Goal: Task Accomplishment & Management: Complete application form

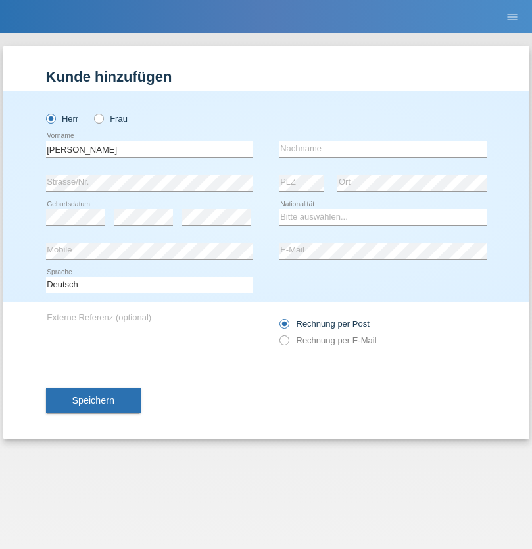
type input "Philipp"
click at [382, 148] on input "text" at bounding box center [382, 149] width 207 height 16
type input "Slaneinski"
select select "DE"
select select "C"
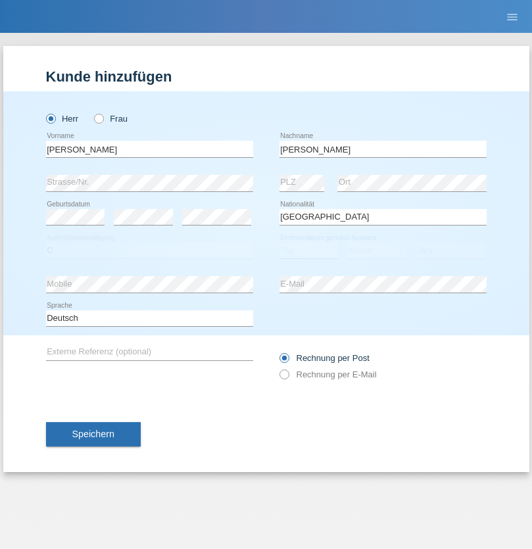
select select "01"
select select "11"
select select "2018"
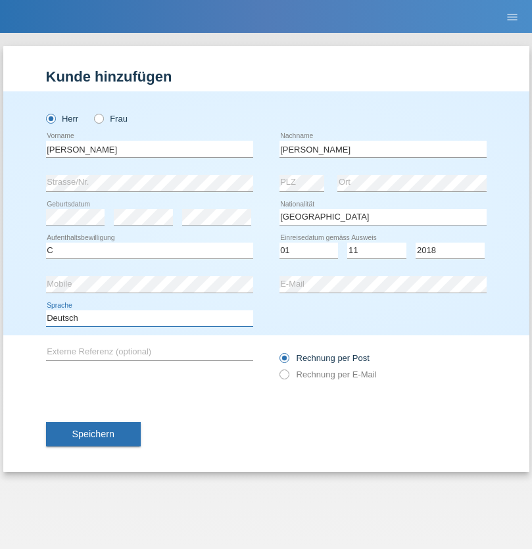
select select "en"
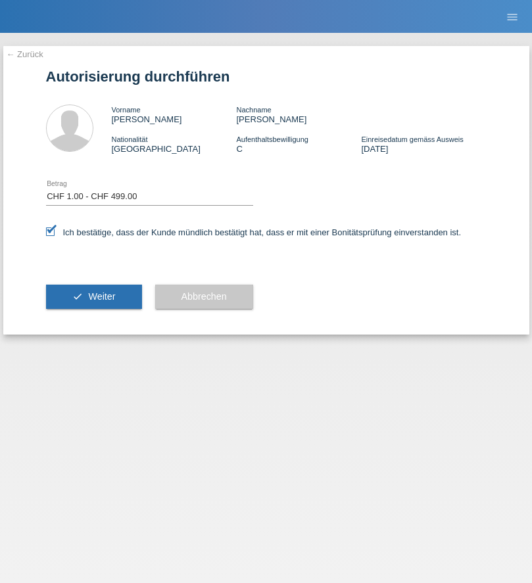
select select "1"
click at [93, 296] on span "Weiter" at bounding box center [101, 296] width 27 height 11
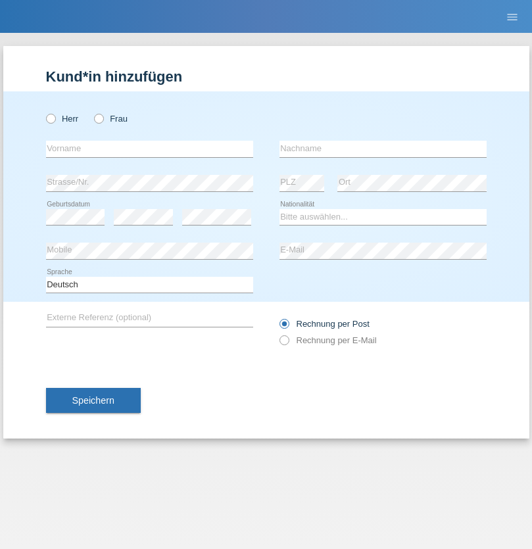
radio input "true"
click at [149, 148] on input "text" at bounding box center [149, 149] width 207 height 16
type input "Ganaj"
click at [382, 148] on input "text" at bounding box center [382, 149] width 207 height 16
type input "Fadil"
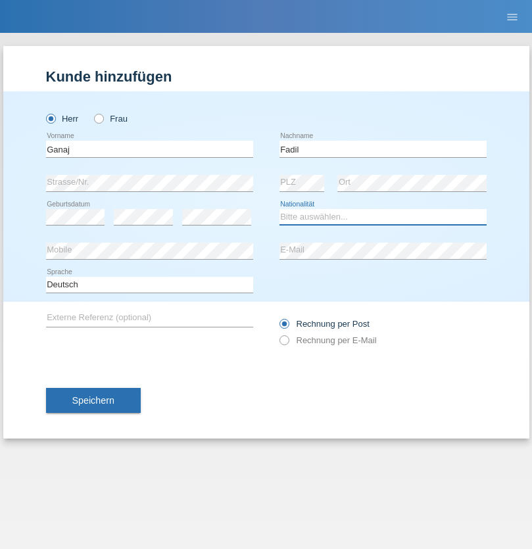
select select "XK"
select select "C"
select select "10"
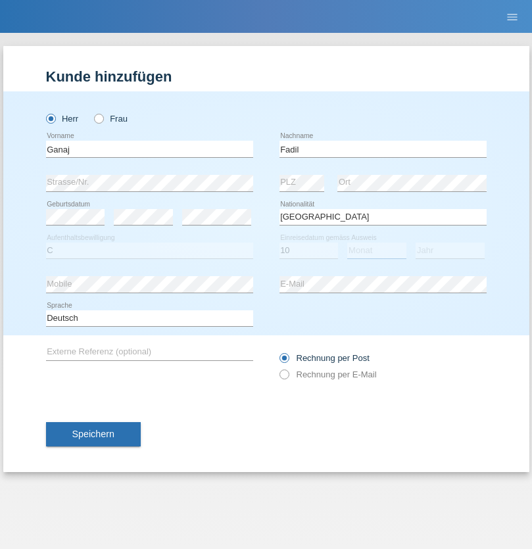
select select "08"
select select "2021"
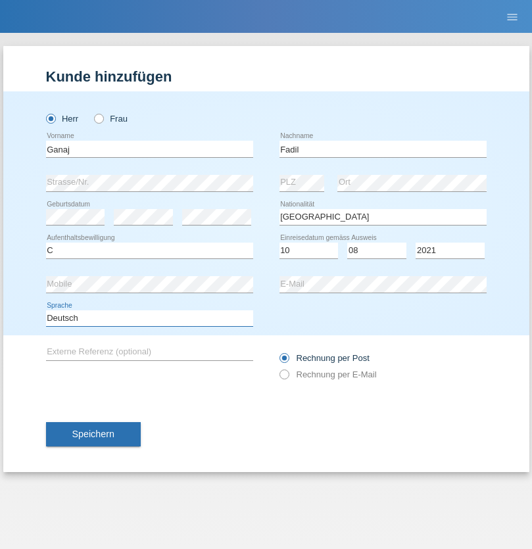
select select "en"
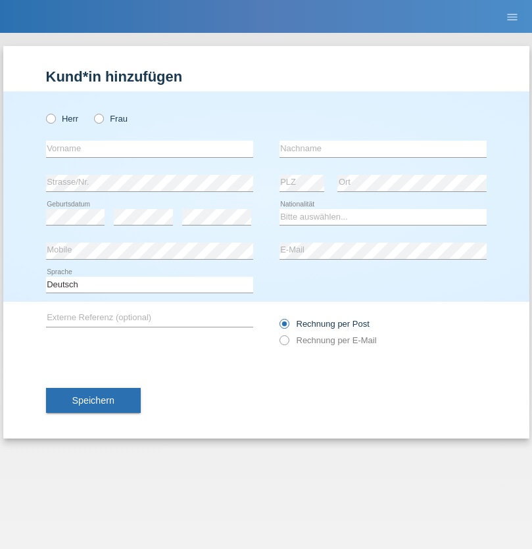
radio input "true"
click at [149, 148] on input "text" at bounding box center [149, 149] width 207 height 16
type input "Ibrahim"
click at [382, 148] on input "text" at bounding box center [382, 149] width 207 height 16
type input "Muja"
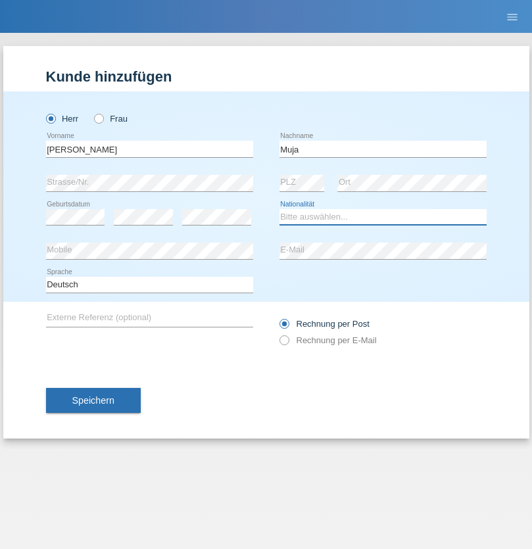
select select "XK"
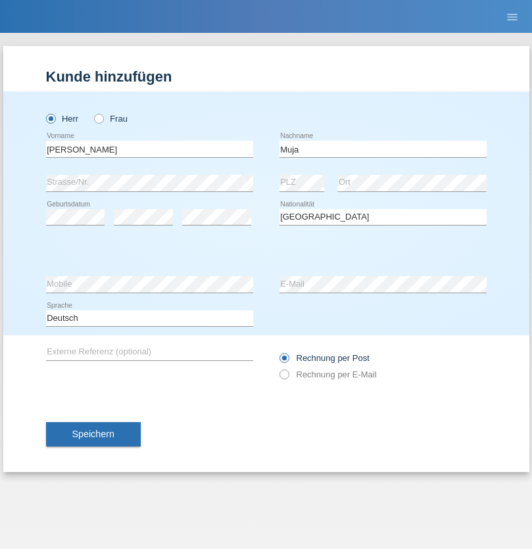
select select "C"
select select "03"
select select "07"
select select "2021"
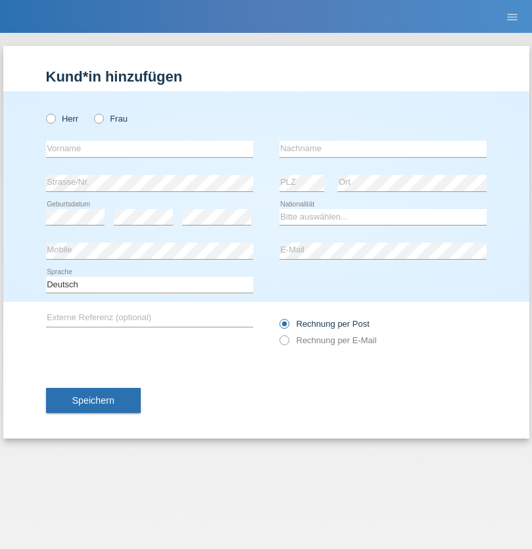
radio input "true"
click at [149, 148] on input "text" at bounding box center [149, 149] width 207 height 16
type input "Thomas"
click at [382, 148] on input "text" at bounding box center [382, 149] width 207 height 16
type input "Berger"
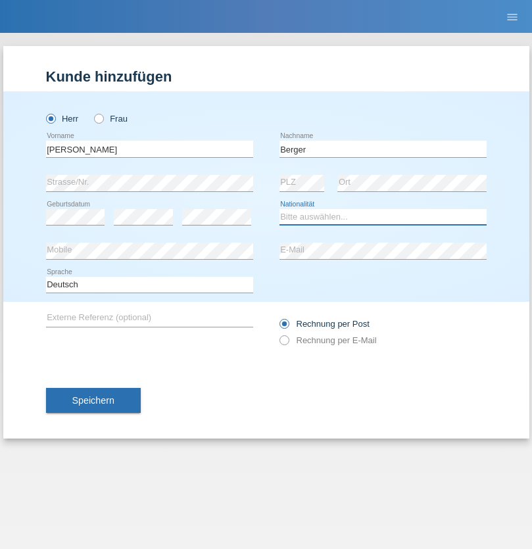
select select "CH"
radio input "true"
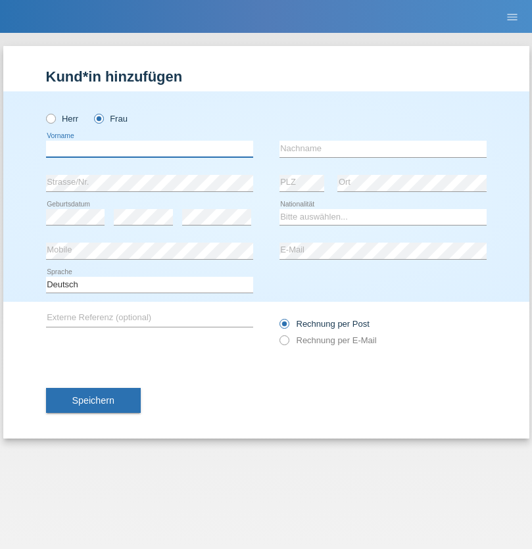
click at [149, 148] on input "text" at bounding box center [149, 149] width 207 height 16
type input "[PERSON_NAME]"
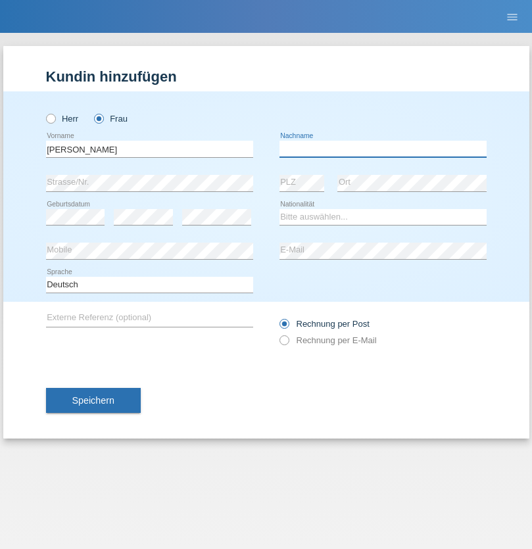
click at [382, 148] on input "text" at bounding box center [382, 149] width 207 height 16
type input "[PERSON_NAME]"
select select "PT"
select select "C"
select select "28"
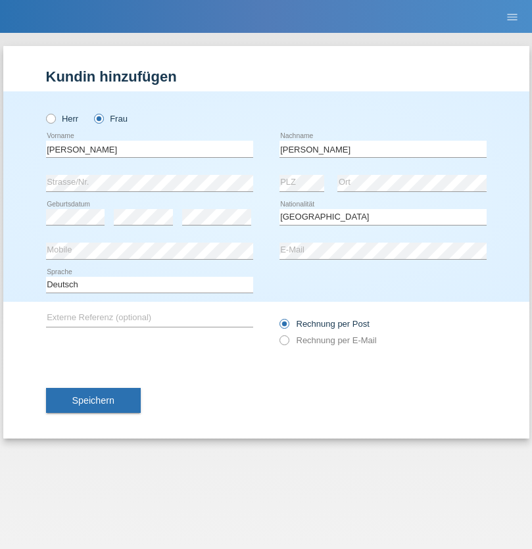
select select "03"
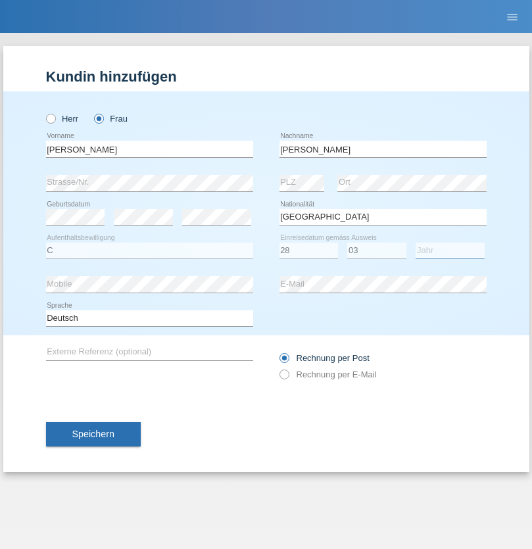
select select "2005"
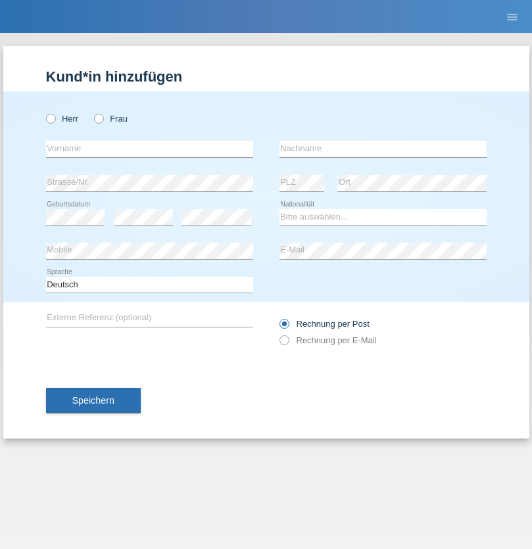
radio input "true"
click at [149, 148] on input "text" at bounding box center [149, 149] width 207 height 16
type input "[PERSON_NAME]"
click at [382, 148] on input "text" at bounding box center [382, 149] width 207 height 16
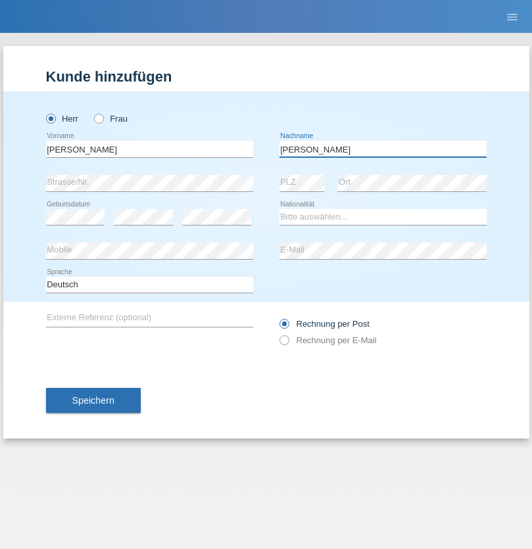
type input "[PERSON_NAME]"
select select "CH"
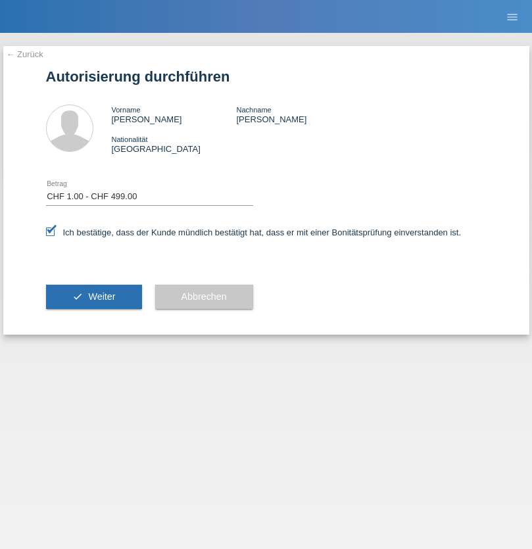
select select "1"
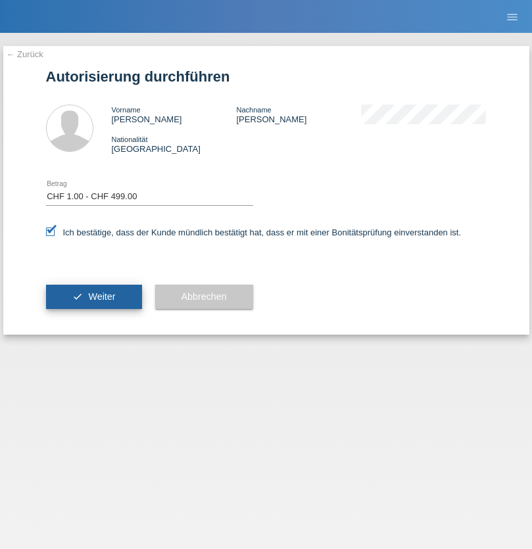
click at [93, 296] on span "Weiter" at bounding box center [101, 296] width 27 height 11
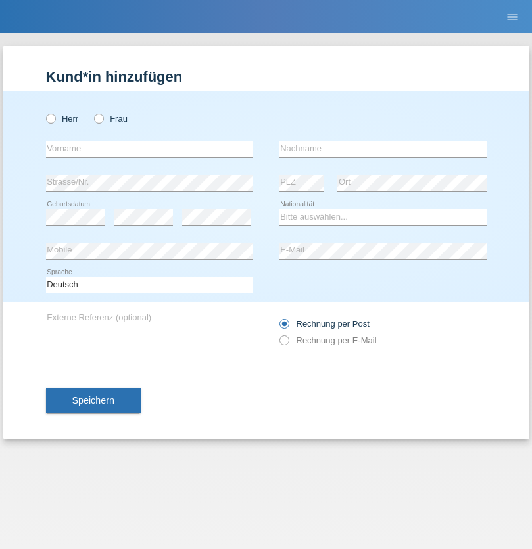
radio input "true"
click at [149, 148] on input "text" at bounding box center [149, 149] width 207 height 16
type input "[PERSON_NAME]"
click at [382, 148] on input "text" at bounding box center [382, 149] width 207 height 16
type input "Tezcan"
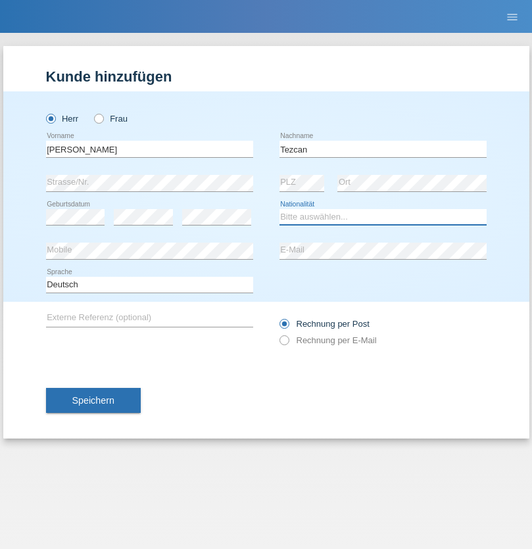
select select "CH"
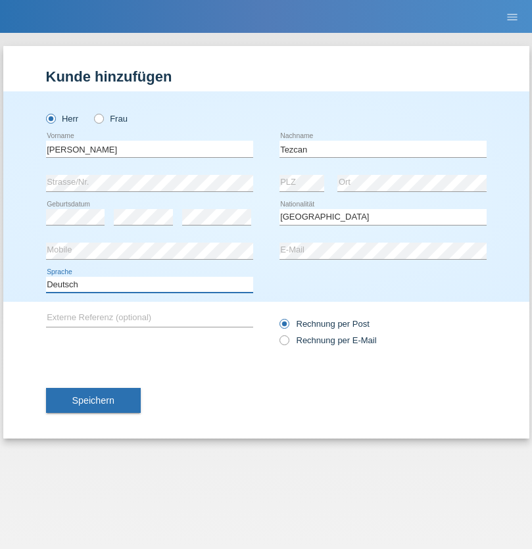
select select "en"
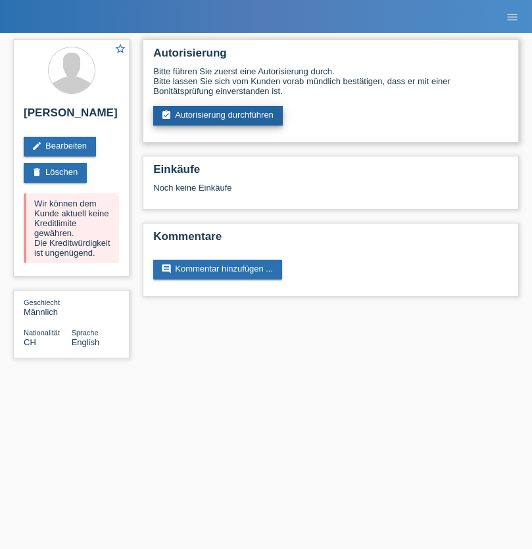
click at [218, 116] on link "assignment_turned_in Autorisierung durchführen" at bounding box center [217, 116] width 129 height 20
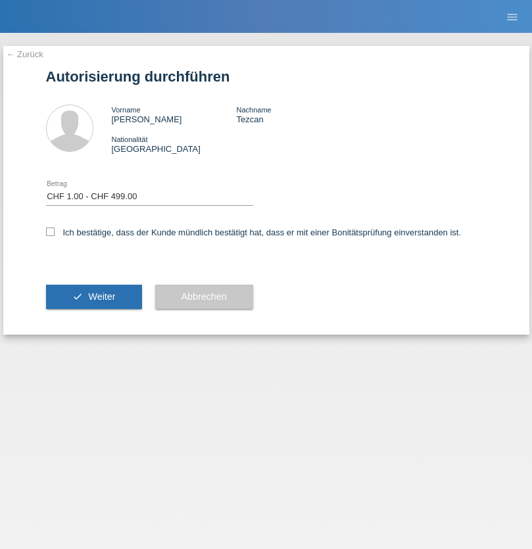
select select "1"
checkbox input "true"
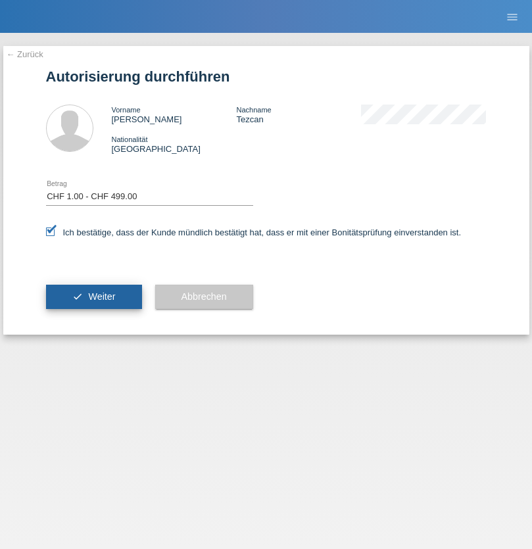
click at [93, 296] on span "Weiter" at bounding box center [101, 296] width 27 height 11
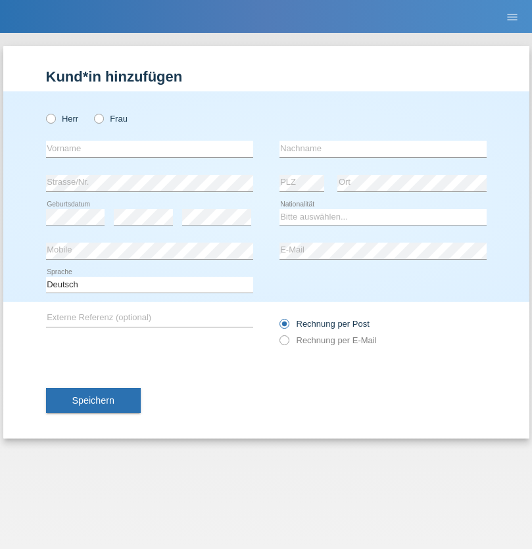
radio input "true"
click at [149, 148] on input "text" at bounding box center [149, 149] width 207 height 16
type input "Allan"
click at [382, 148] on input "text" at bounding box center [382, 149] width 207 height 16
type input "Theurillat"
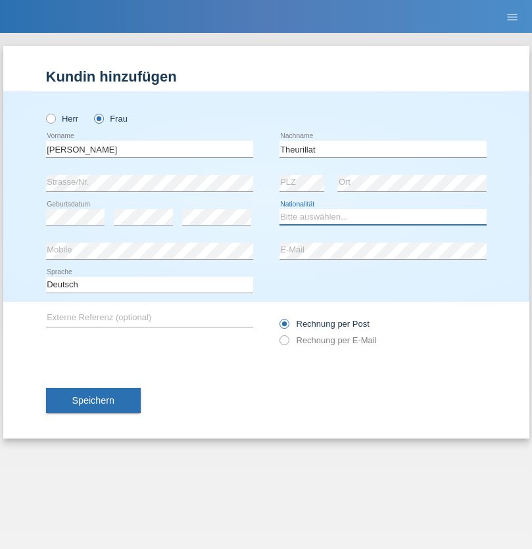
select select "CH"
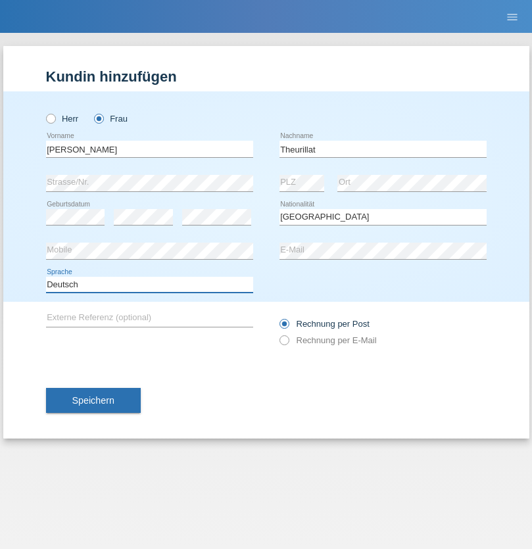
select select "en"
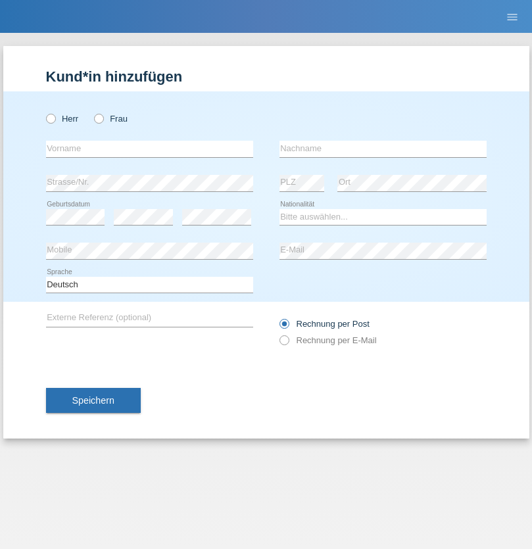
radio input "true"
click at [149, 148] on input "text" at bounding box center [149, 149] width 207 height 16
type input "Teklay"
click at [382, 148] on input "text" at bounding box center [382, 149] width 207 height 16
type input "Fiori"
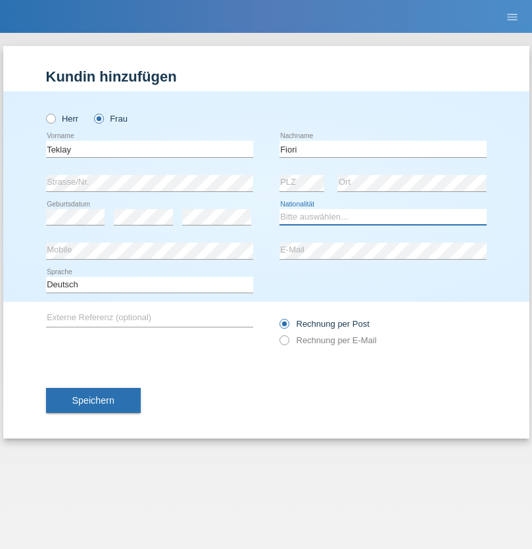
select select "ER"
select select "C"
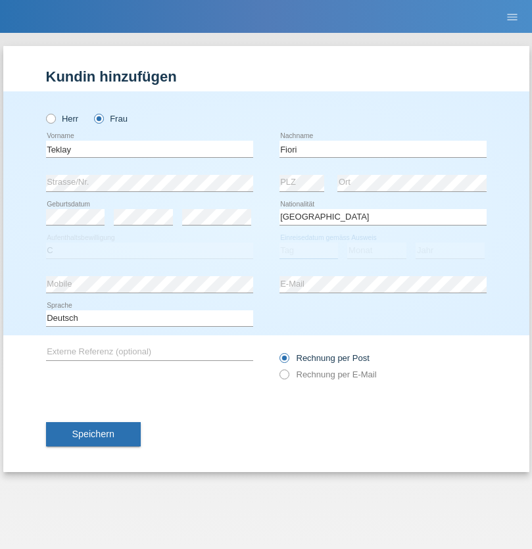
select select "10"
select select "08"
select select "2021"
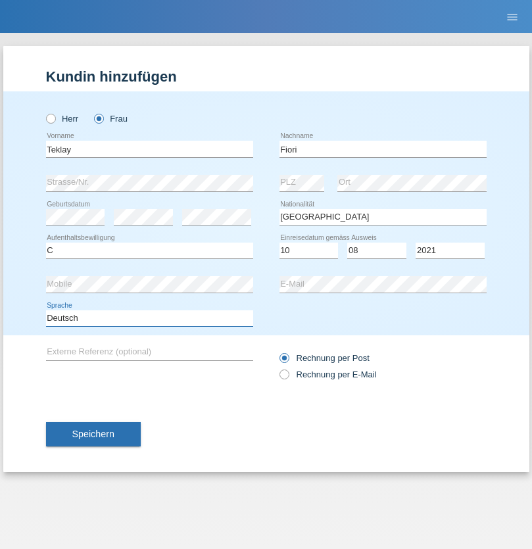
select select "en"
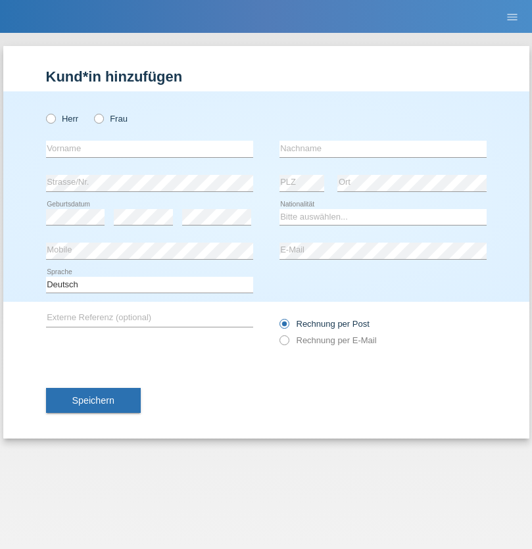
radio input "true"
click at [149, 148] on input "text" at bounding box center [149, 149] width 207 height 16
type input "Sadia"
click at [382, 148] on input "text" at bounding box center [382, 149] width 207 height 16
type input "Nejmaoui"
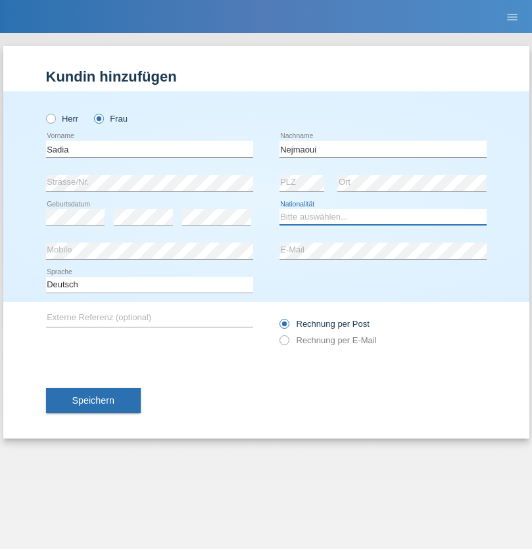
select select "MA"
select select "C"
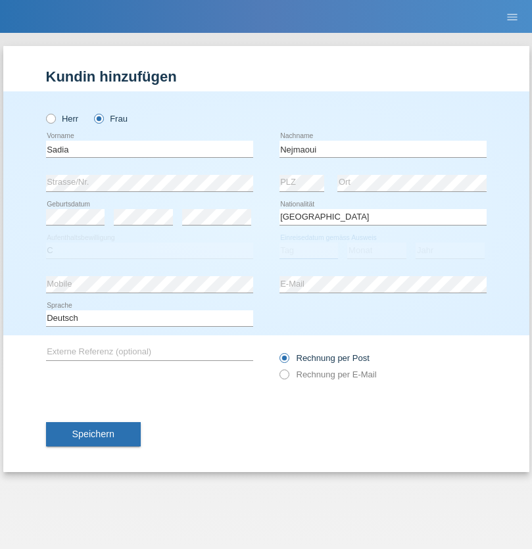
select select "01"
select select "06"
select select "1964"
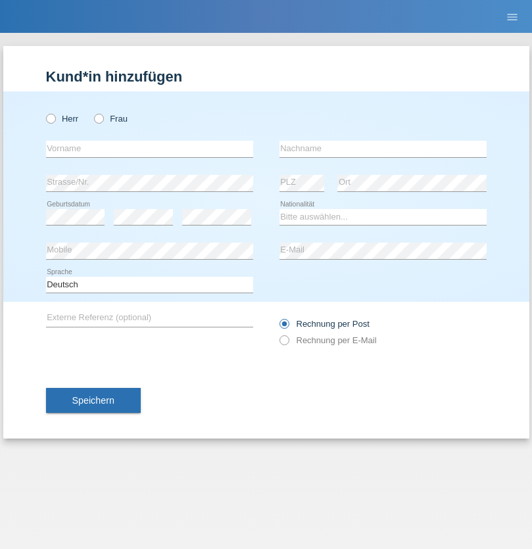
radio input "true"
click at [149, 148] on input "text" at bounding box center [149, 149] width 207 height 16
type input "[PERSON_NAME]"
click at [382, 148] on input "text" at bounding box center [382, 149] width 207 height 16
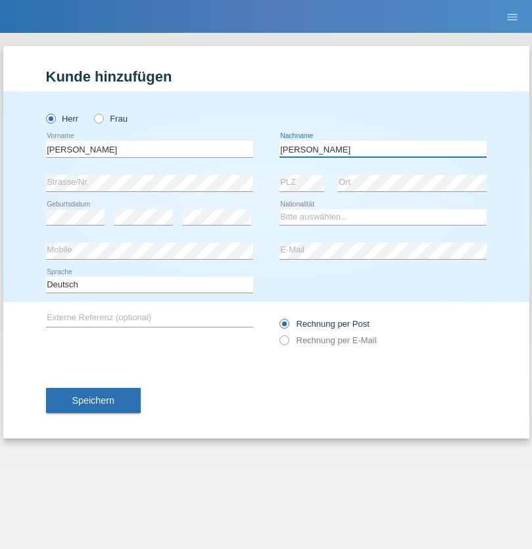
type input "[PERSON_NAME]"
select select "CH"
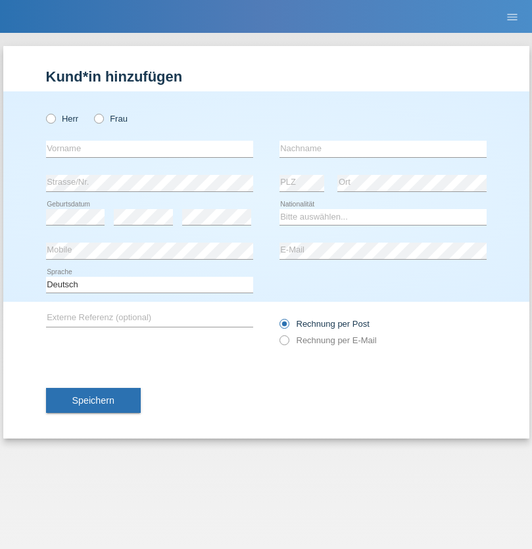
radio input "true"
click at [149, 148] on input "text" at bounding box center [149, 149] width 207 height 16
type input "Thivagaran"
click at [382, 148] on input "text" at bounding box center [382, 149] width 207 height 16
type input "Selvanayagam"
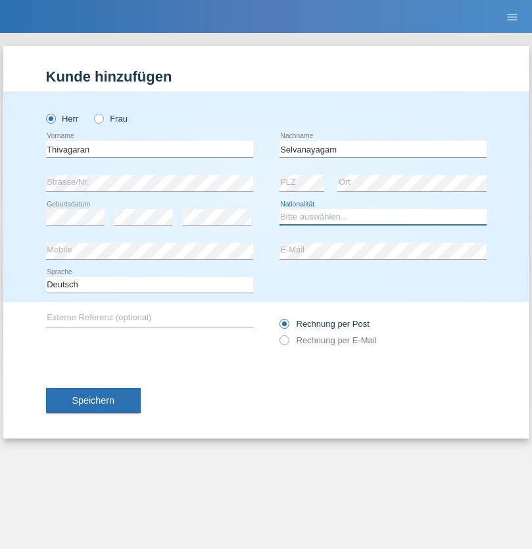
select select "LK"
select select "C"
select select "23"
select select "03"
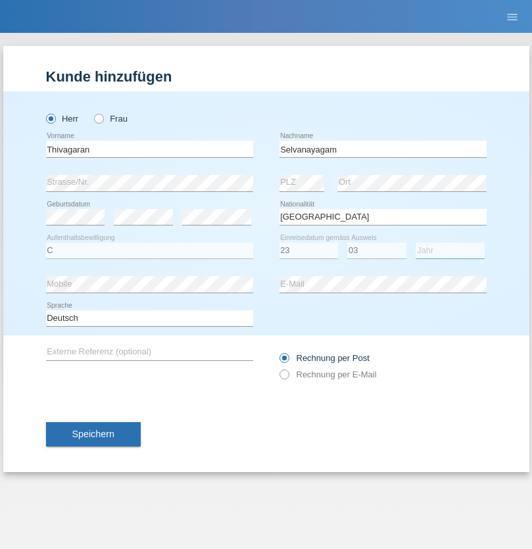
select select "2021"
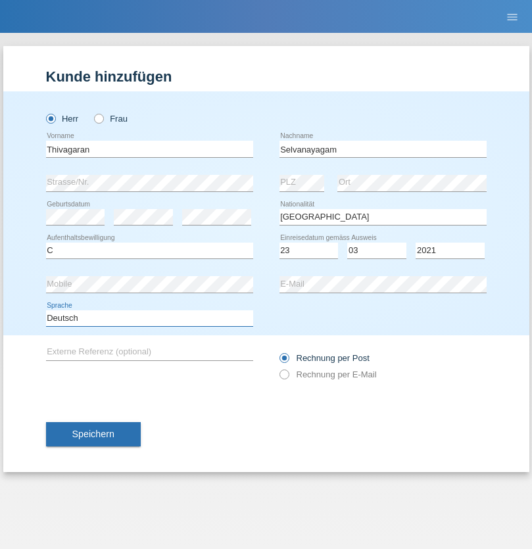
select select "en"
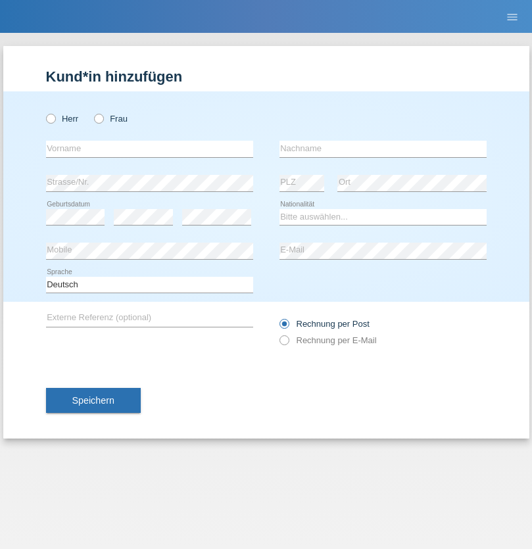
radio input "true"
click at [149, 148] on input "text" at bounding box center [149, 149] width 207 height 16
type input "Monika"
click at [382, 148] on input "text" at bounding box center [382, 149] width 207 height 16
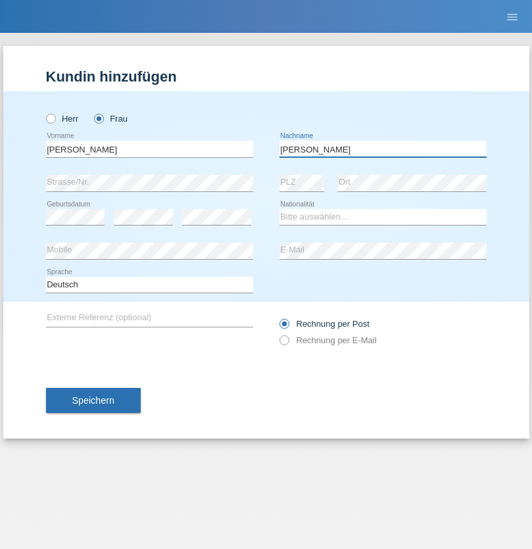
type input "Keller"
select select "CH"
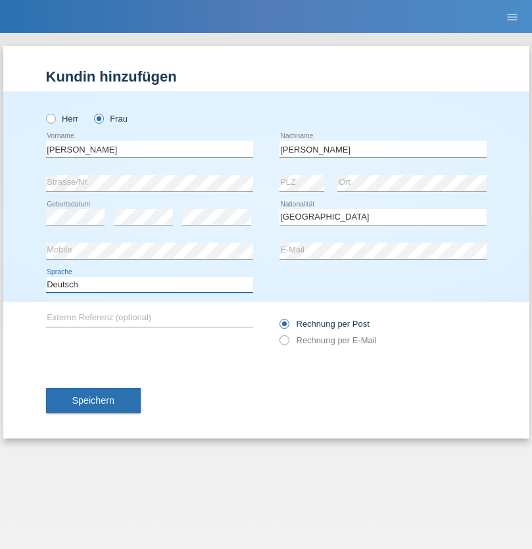
select select "en"
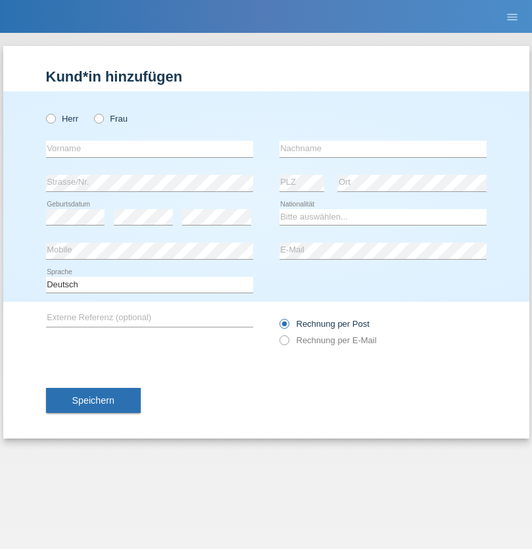
radio input "true"
click at [149, 148] on input "text" at bounding box center [149, 149] width 207 height 16
type input "Tymur"
click at [382, 148] on input "text" at bounding box center [382, 149] width 207 height 16
type input "[PERSON_NAME]"
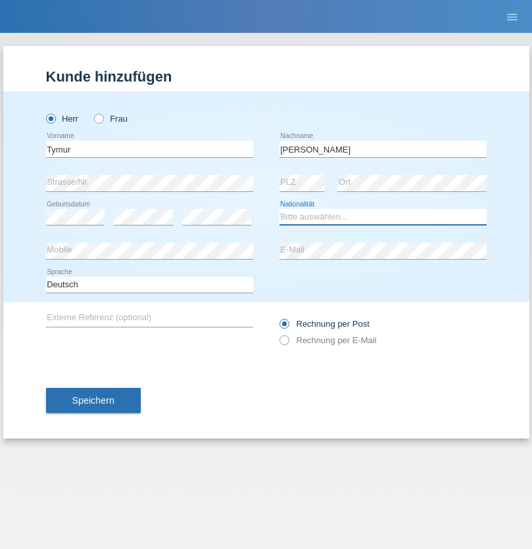
select select "UA"
select select "C"
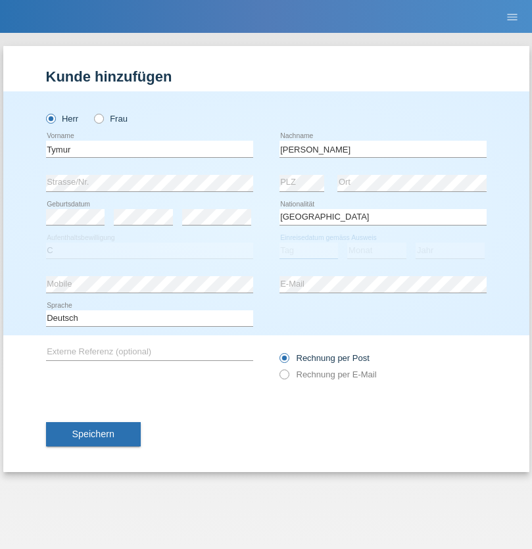
select select "20"
select select "08"
select select "2021"
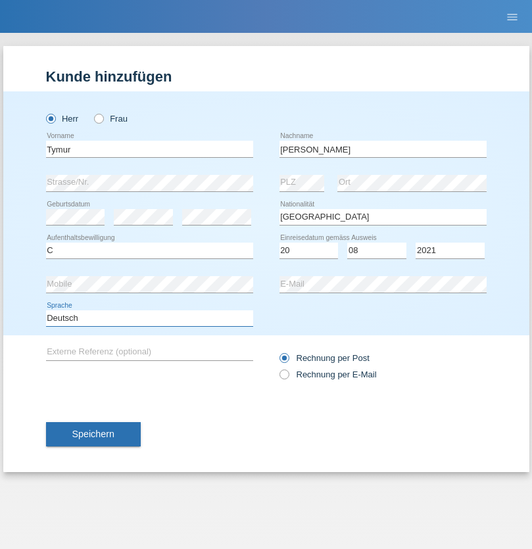
select select "en"
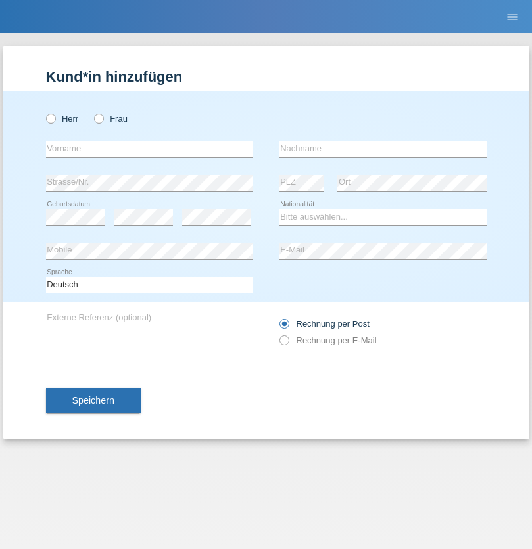
radio input "true"
click at [149, 148] on input "text" at bounding box center [149, 149] width 207 height 16
type input "Tymur"
click at [382, 148] on input "text" at bounding box center [382, 149] width 207 height 16
type input "Hunderchuj"
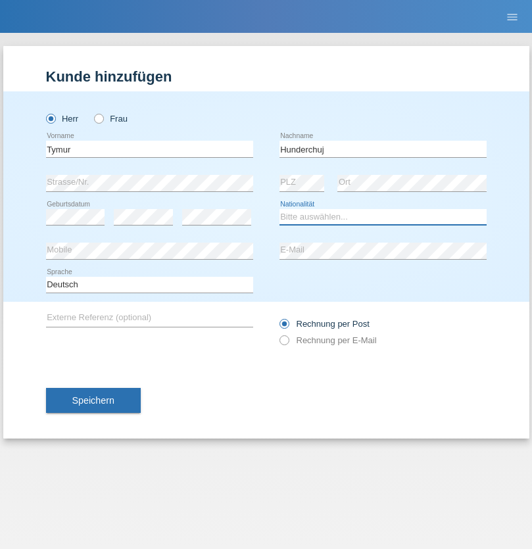
select select "UA"
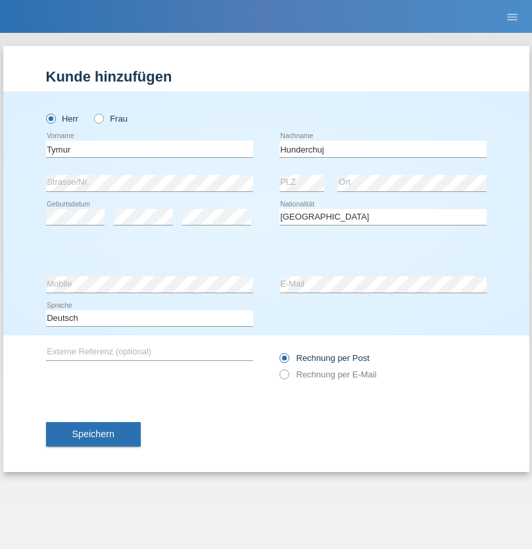
select select "C"
select select "20"
select select "08"
select select "2021"
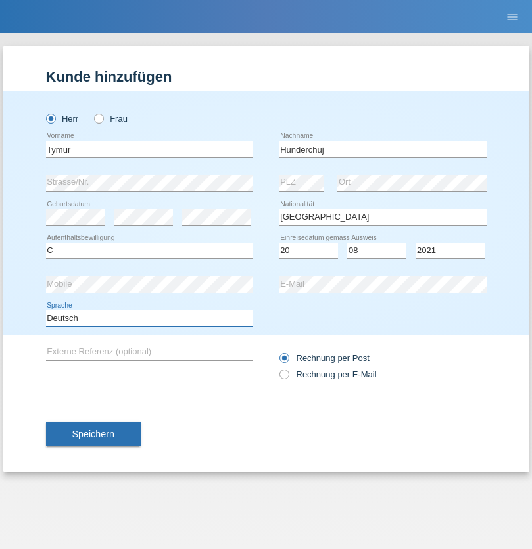
select select "en"
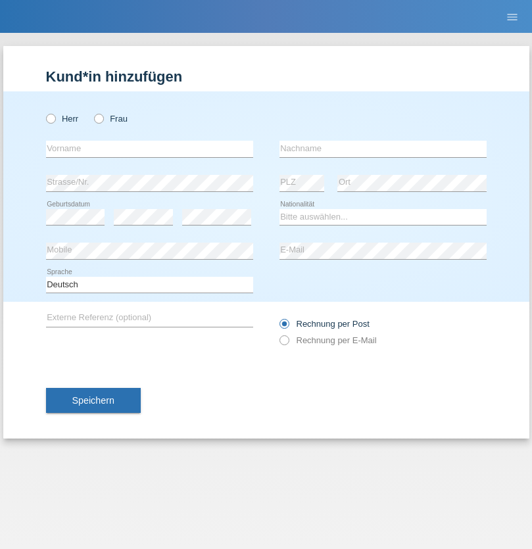
radio input "true"
click at [149, 148] on input "text" at bounding box center [149, 149] width 207 height 16
type input "[PERSON_NAME]"
click at [382, 148] on input "text" at bounding box center [382, 149] width 207 height 16
type input "Tropp"
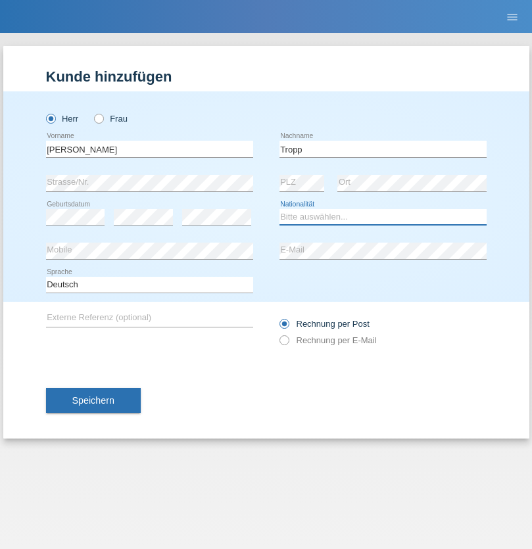
select select "SK"
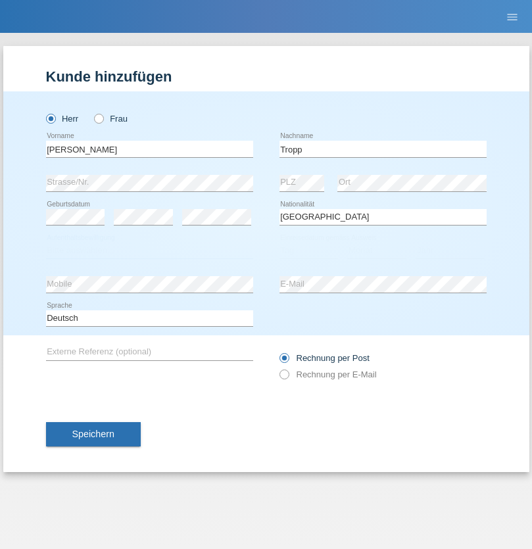
select select "C"
select select "10"
select select "08"
select select "2021"
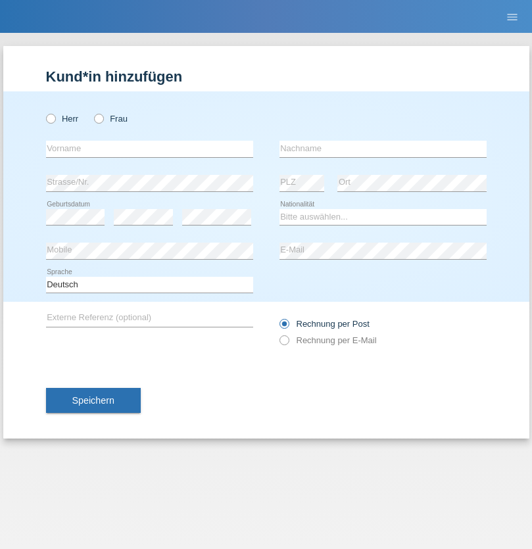
radio input "true"
click at [149, 148] on input "text" at bounding box center [149, 149] width 207 height 16
type input "Dirk"
click at [382, 148] on input "text" at bounding box center [382, 149] width 207 height 16
type input "Ringle"
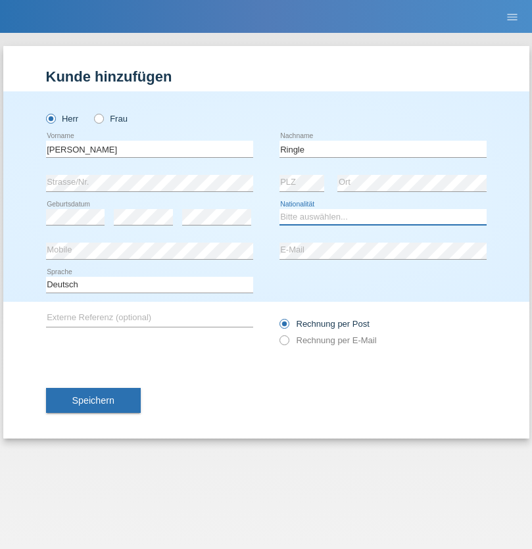
select select "DE"
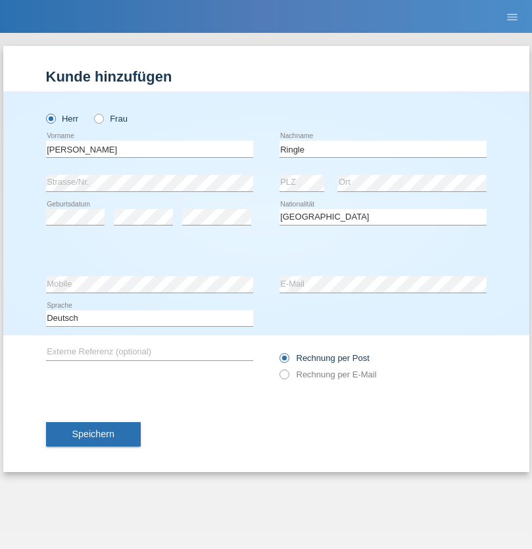
select select "C"
select select "06"
select select "01"
select select "2021"
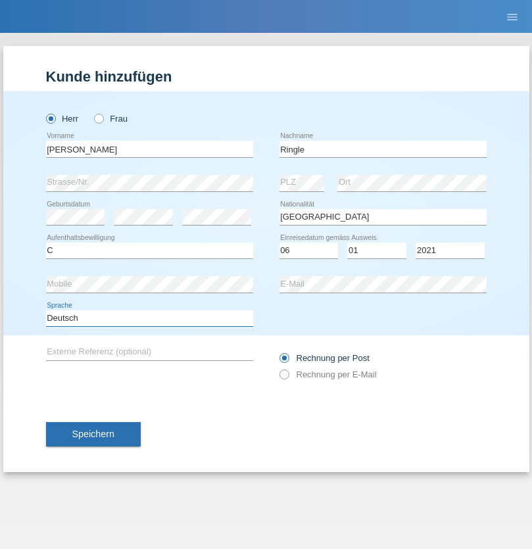
select select "en"
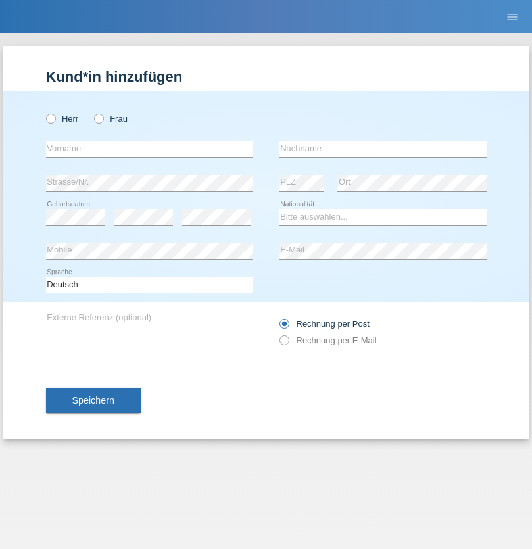
radio input "true"
click at [149, 148] on input "text" at bounding box center [149, 149] width 207 height 16
type input "Junior"
click at [382, 148] on input "text" at bounding box center [382, 149] width 207 height 16
type input "[PERSON_NAME]"
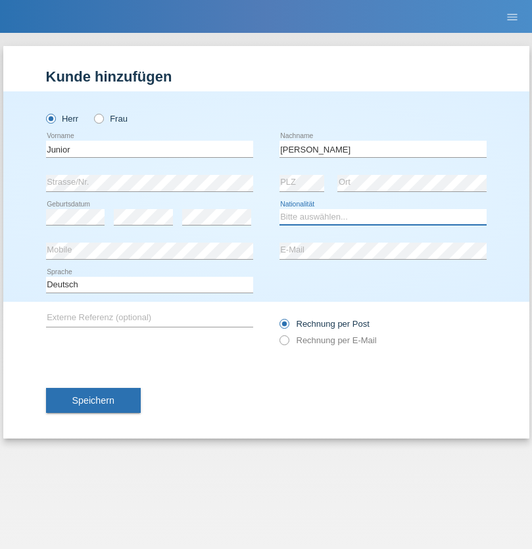
select select "CH"
radio input "true"
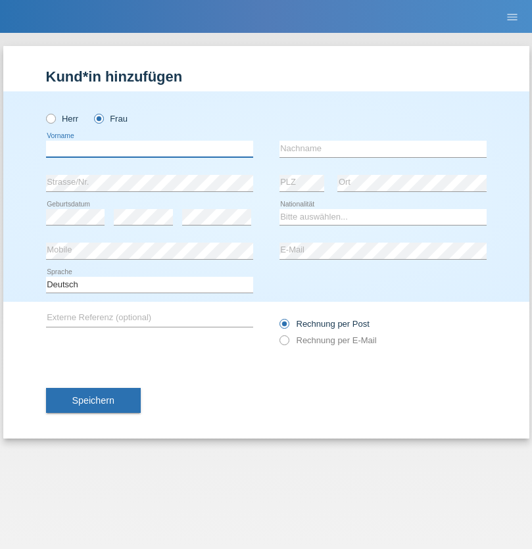
click at [149, 148] on input "text" at bounding box center [149, 149] width 207 height 16
type input "Maria Fernanda"
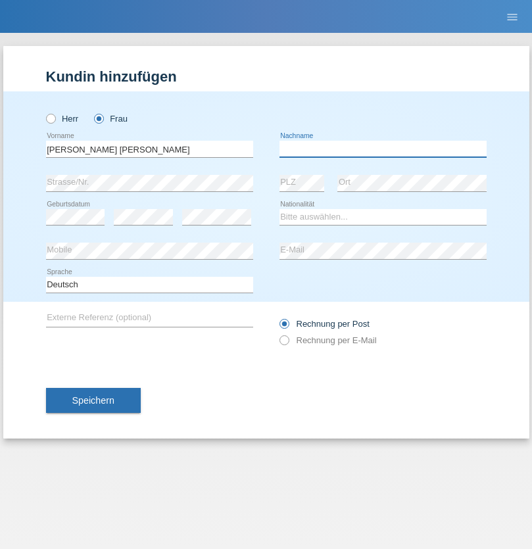
click at [382, 148] on input "text" at bounding box center [382, 149] width 207 height 16
type input "Knusel Campillo"
select select "CH"
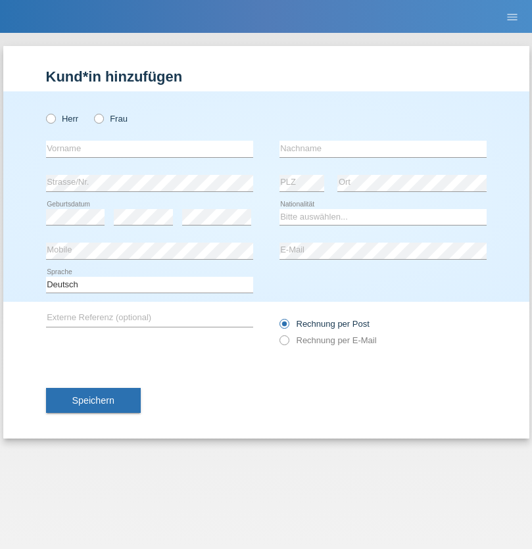
radio input "true"
click at [149, 148] on input "text" at bounding box center [149, 149] width 207 height 16
type input "Beqiri"
click at [382, 148] on input "text" at bounding box center [382, 149] width 207 height 16
type input "Shpresa"
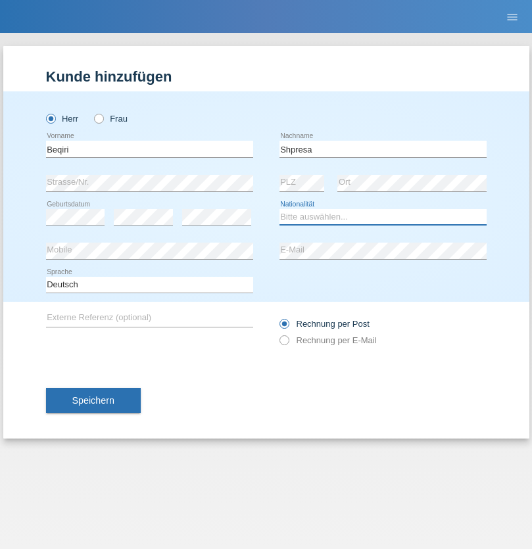
select select "XK"
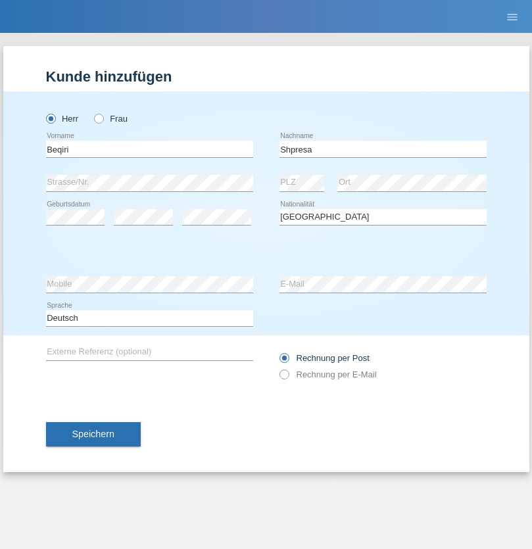
select select "C"
select select "08"
select select "02"
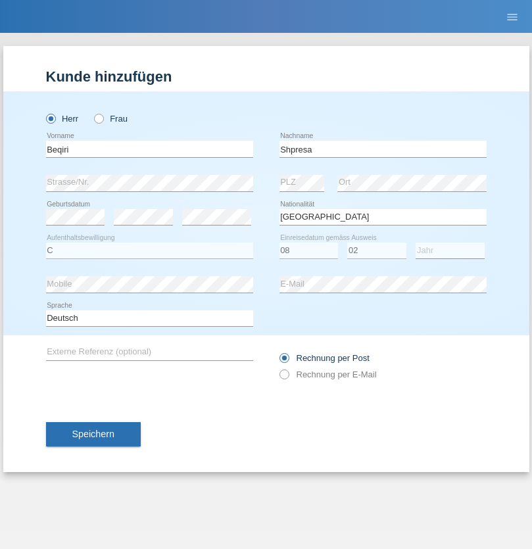
select select "1979"
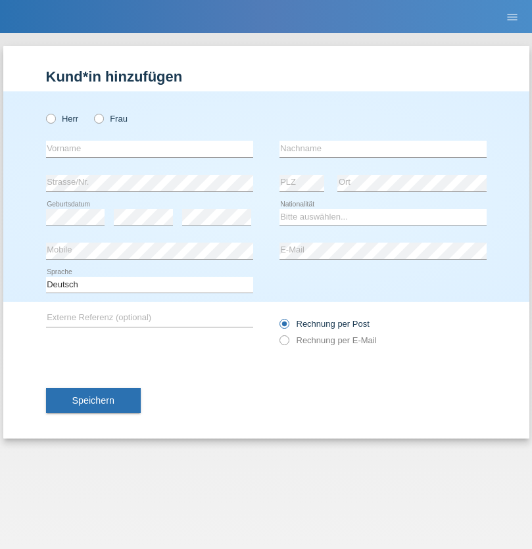
radio input "true"
click at [149, 148] on input "text" at bounding box center [149, 149] width 207 height 16
type input "[PERSON_NAME]"
click at [382, 148] on input "text" at bounding box center [382, 149] width 207 height 16
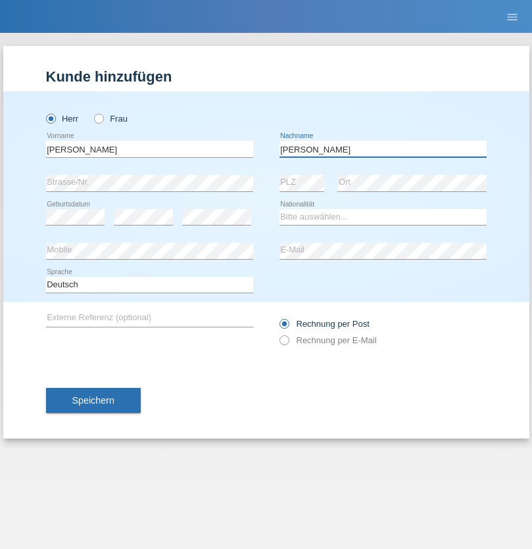
type input "[PERSON_NAME]"
select select "CH"
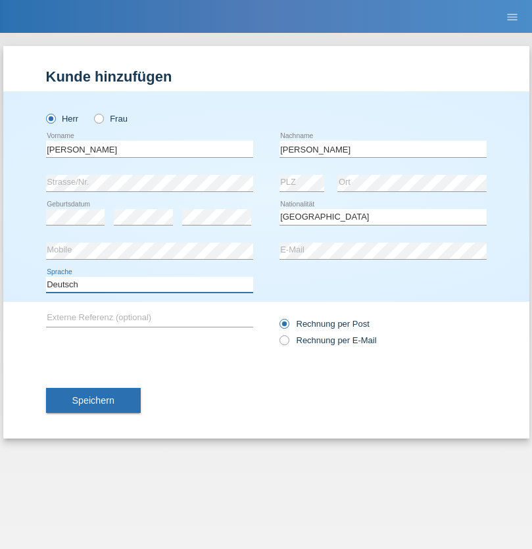
select select "en"
